Goal: Task Accomplishment & Management: Manage account settings

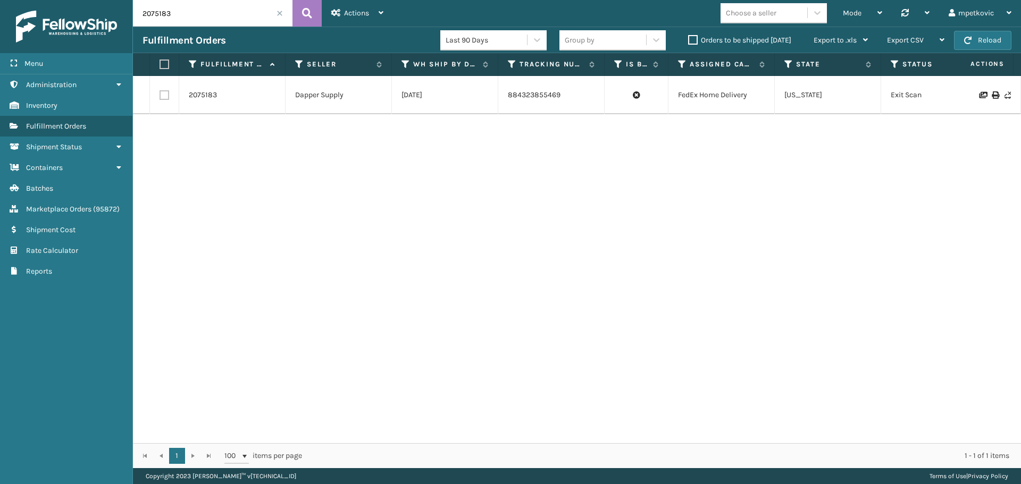
click at [329, 155] on div "2075183 Dapper Supply [DATE] 884323855469 FedEx Home Delivery [US_STATE] Exit S…" at bounding box center [577, 259] width 888 height 367
click at [304, 121] on div "2075183 Dapper Supply [DATE] 884323855469 FedEx Home Delivery [US_STATE] Exit S…" at bounding box center [577, 259] width 888 height 367
click at [78, 88] on link "Administration" at bounding box center [66, 84] width 132 height 21
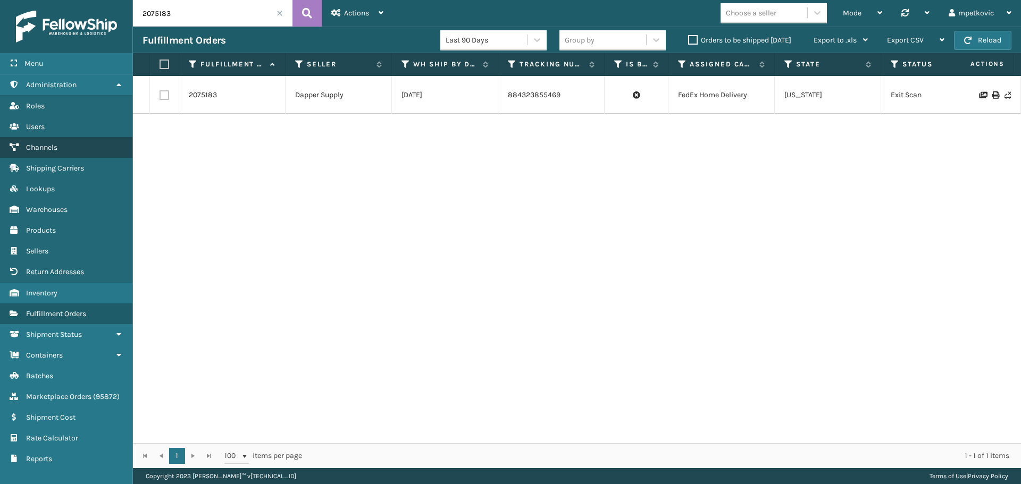
click at [58, 149] on link "Channels" at bounding box center [66, 147] width 132 height 21
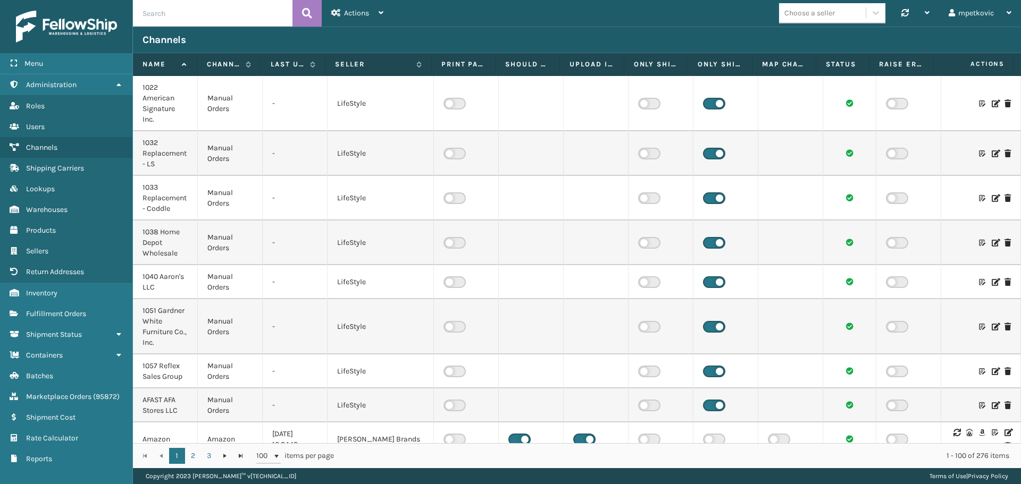
click at [223, 21] on input "text" at bounding box center [212, 13] width 159 height 27
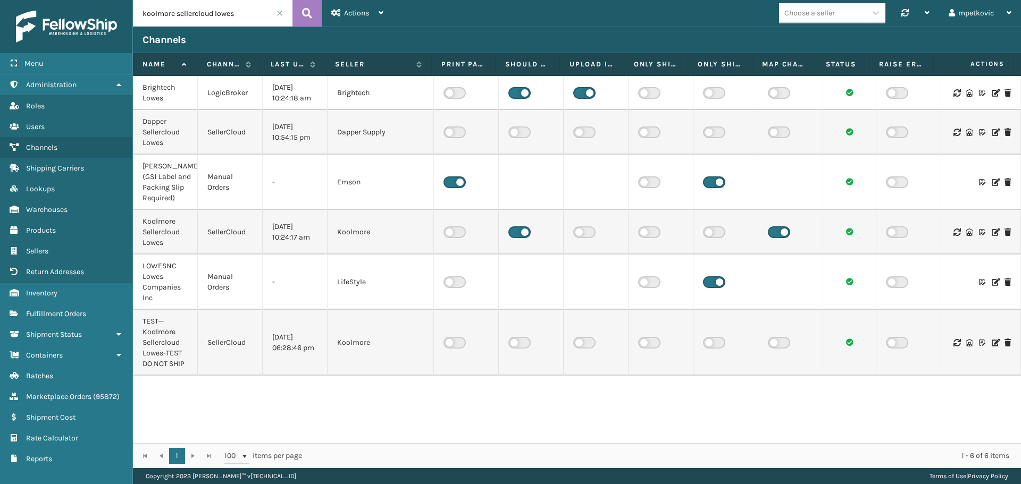
type input "koolmore sellercloud lowes"
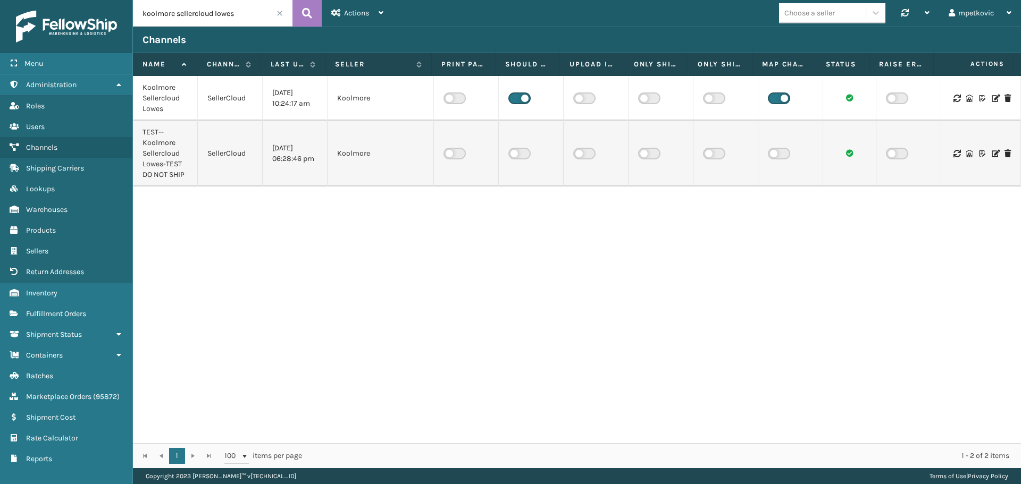
click at [991, 98] on icon at bounding box center [994, 98] width 6 height 7
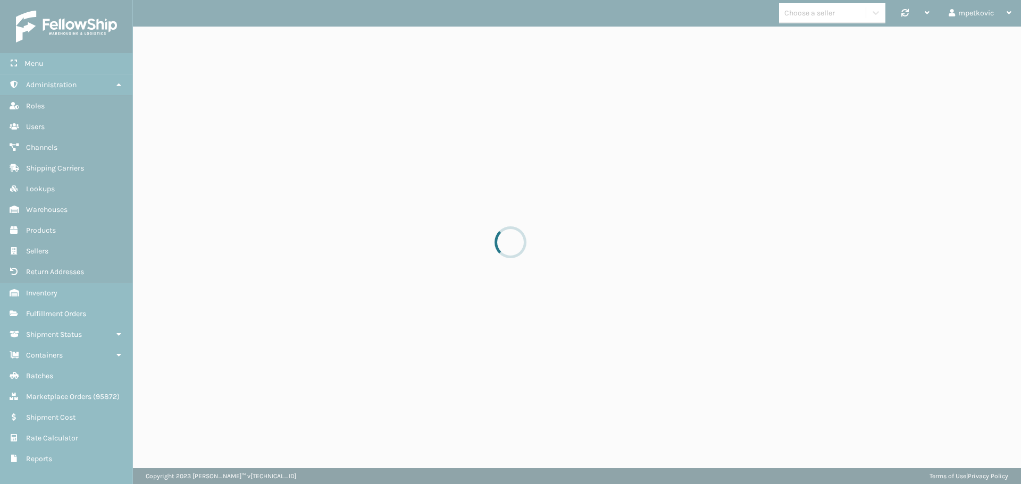
select select "pm"
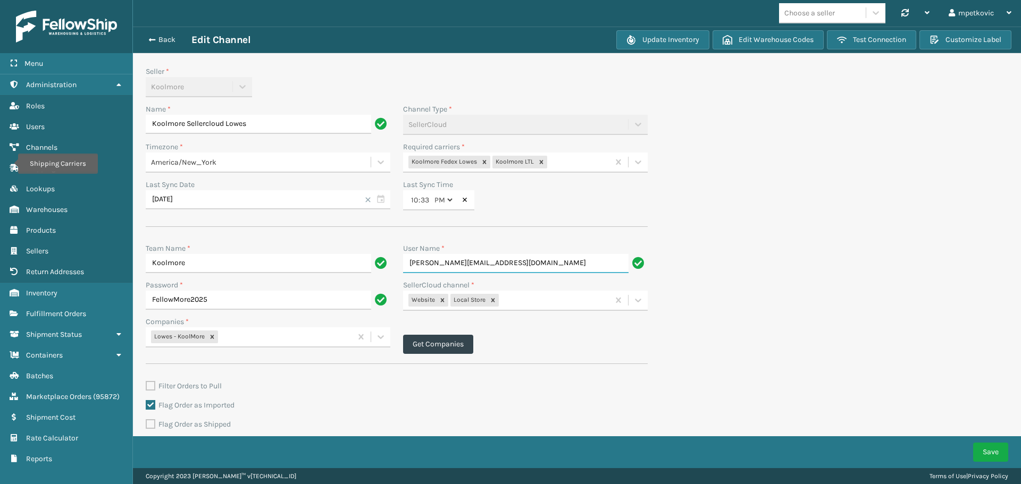
click at [479, 267] on input "chaim@fellowshipco.com" at bounding box center [515, 263] width 225 height 19
click at [167, 36] on button "Back" at bounding box center [166, 40] width 49 height 10
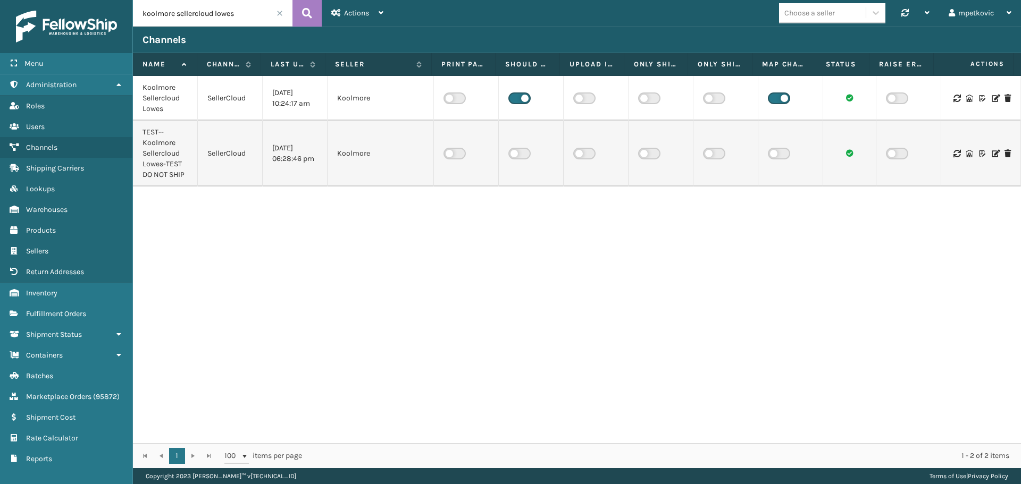
click at [200, 16] on input "koolmore sellercloud lowes" at bounding box center [212, 13] width 159 height 27
click at [991, 98] on icon at bounding box center [994, 98] width 6 height 7
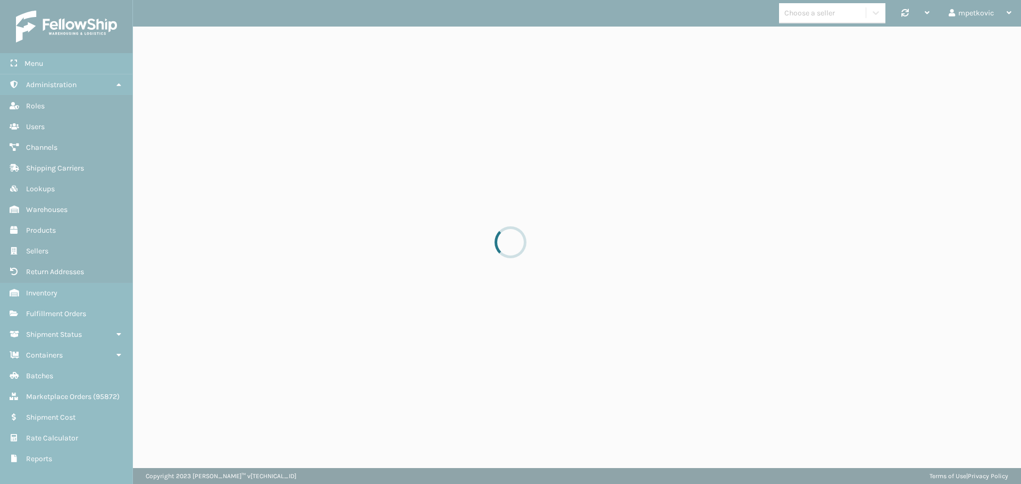
select select "pm"
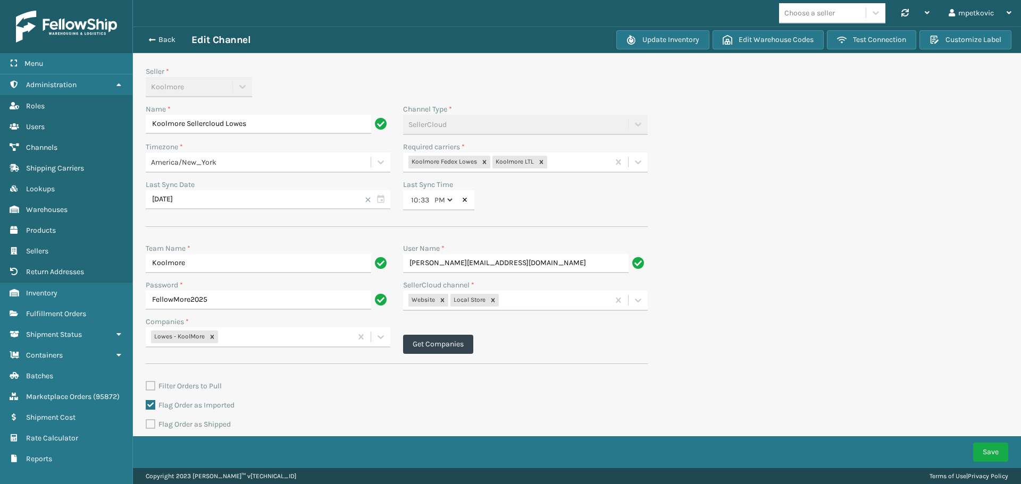
click at [414, 75] on div "Seller * Koolmore" at bounding box center [396, 85] width 515 height 38
click at [198, 263] on input "Koolmore" at bounding box center [258, 263] width 225 height 19
click at [462, 255] on input "chaim@fellowshipco.com" at bounding box center [515, 263] width 225 height 19
click at [257, 299] on input "FellowMore2025" at bounding box center [258, 300] width 225 height 19
click at [736, 39] on button "Edit Warehouse Codes" at bounding box center [767, 39] width 111 height 19
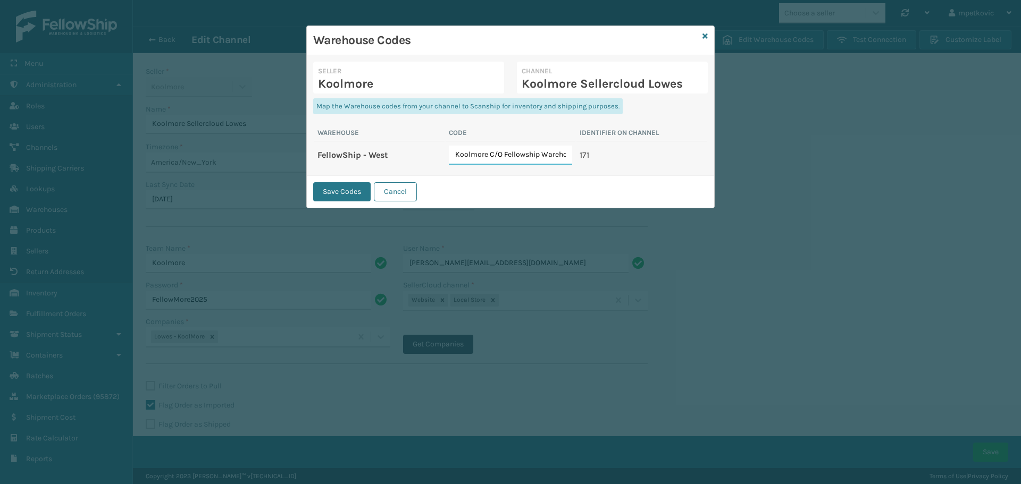
click at [519, 156] on input "Koolmore C/O Fellowship Warehouse" at bounding box center [511, 155] width 124 height 19
